Goal: Information Seeking & Learning: Learn about a topic

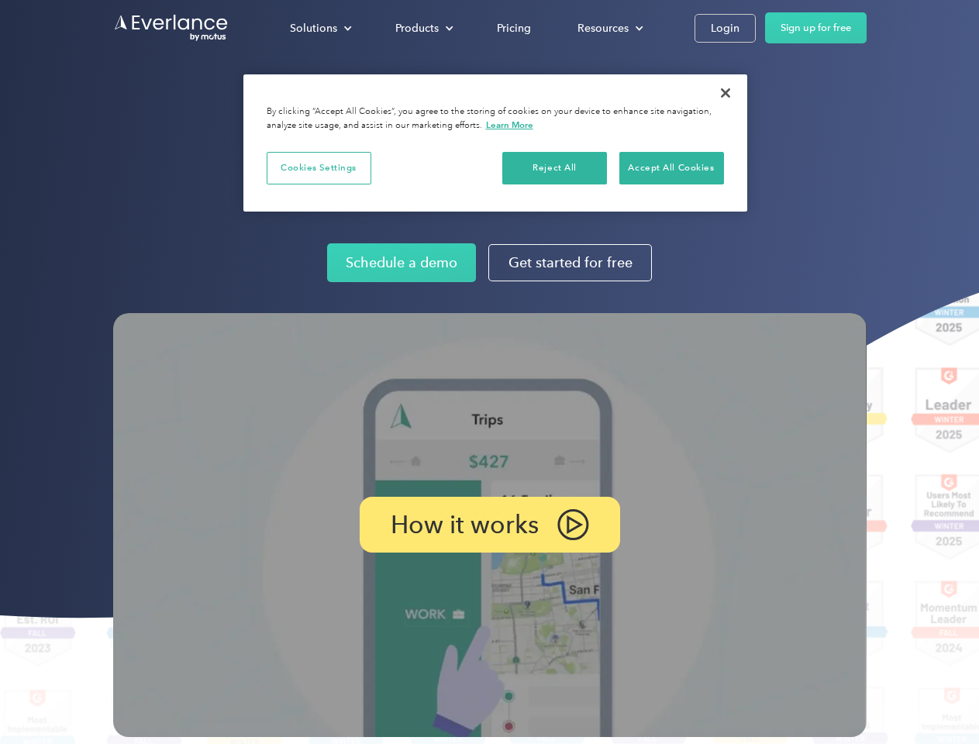
click at [489, 372] on img at bounding box center [489, 525] width 753 height 424
click at [320, 28] on div "Solutions" at bounding box center [313, 28] width 47 height 19
click at [422, 28] on div "Products" at bounding box center [416, 28] width 43 height 19
click at [608, 28] on div "Resources" at bounding box center [602, 28] width 51 height 19
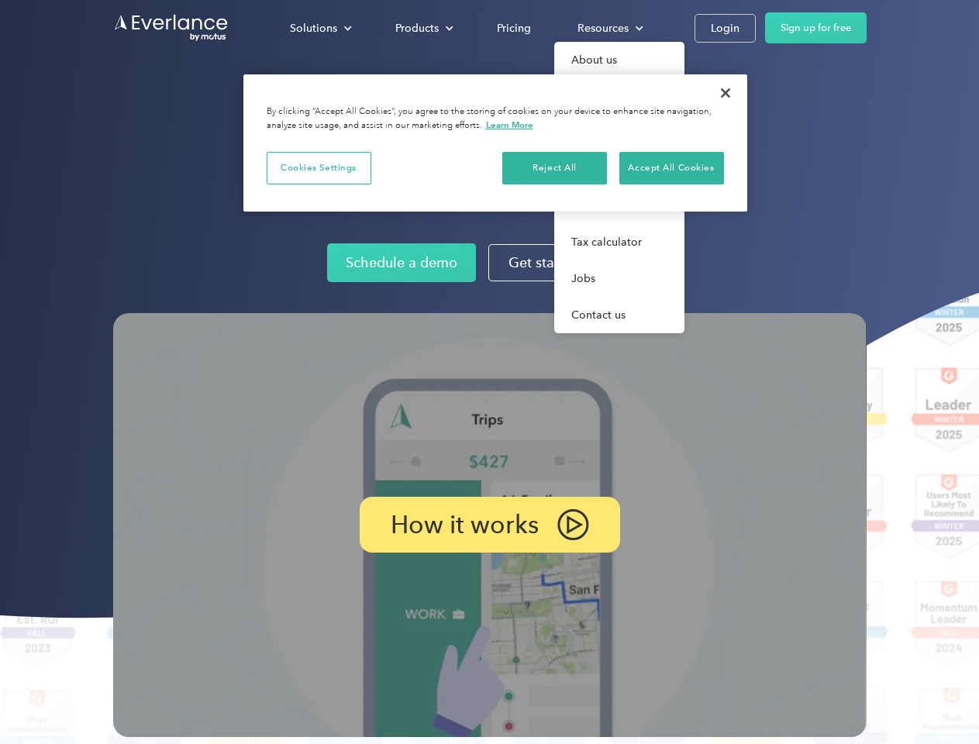
click at [489, 525] on p "How it works" at bounding box center [465, 524] width 148 height 19
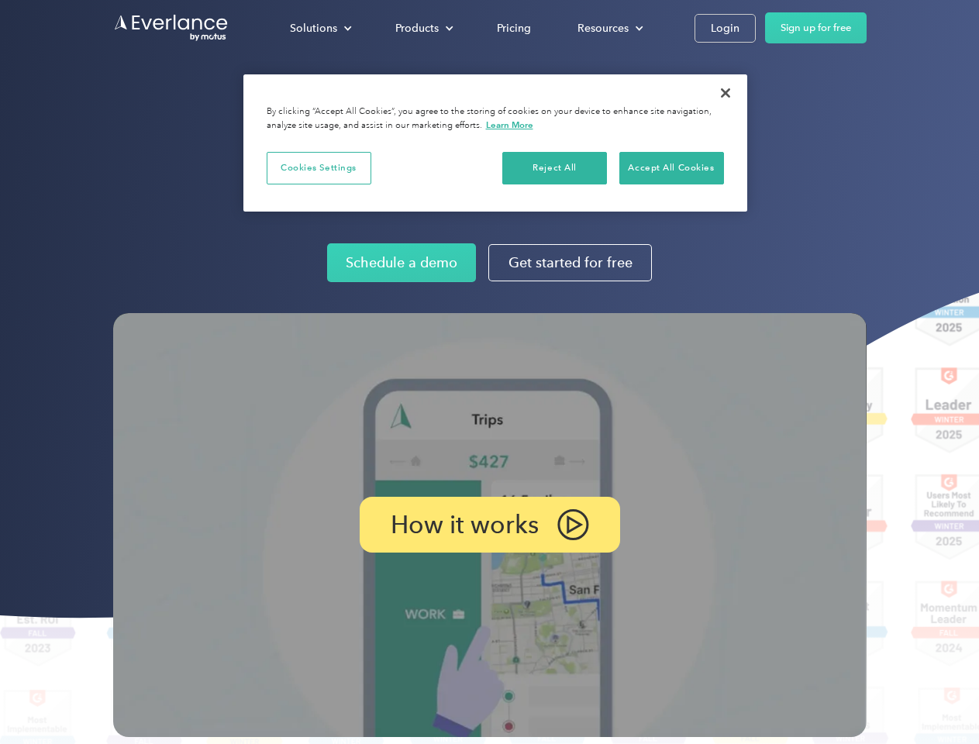
click at [318, 167] on button "Cookies Settings" at bounding box center [319, 168] width 105 height 33
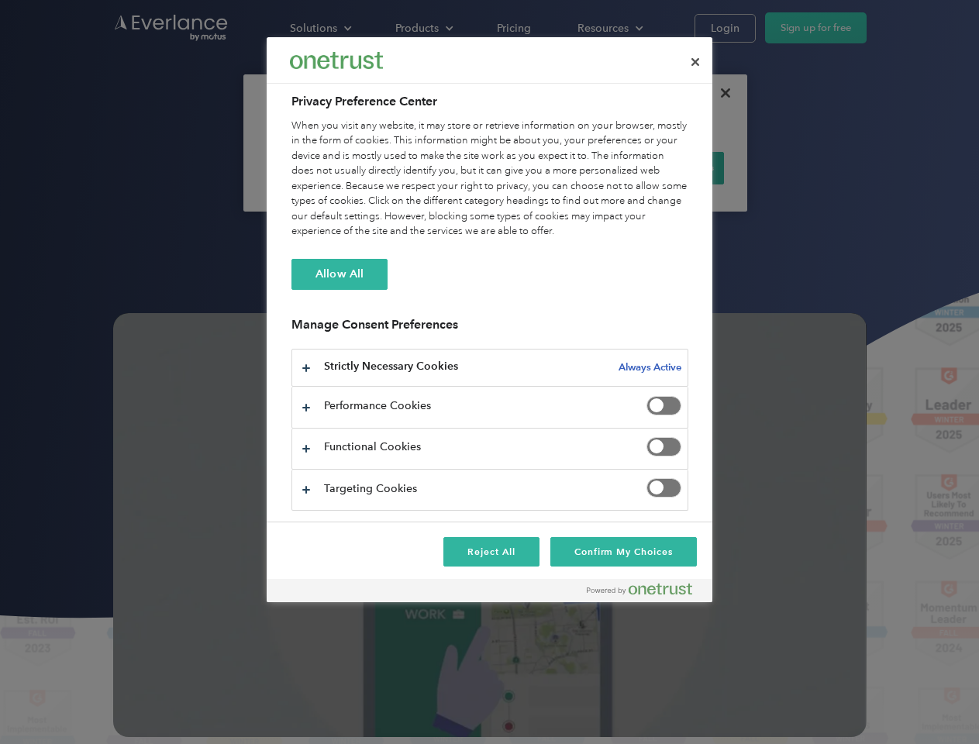
click at [555, 167] on div "When you visit any website, it may store or retrieve information on your browse…" at bounding box center [489, 179] width 397 height 121
click at [671, 167] on div "When you visit any website, it may store or retrieve information on your browse…" at bounding box center [489, 179] width 397 height 121
click at [725, 93] on div at bounding box center [489, 372] width 979 height 744
